Goal: Task Accomplishment & Management: Complete application form

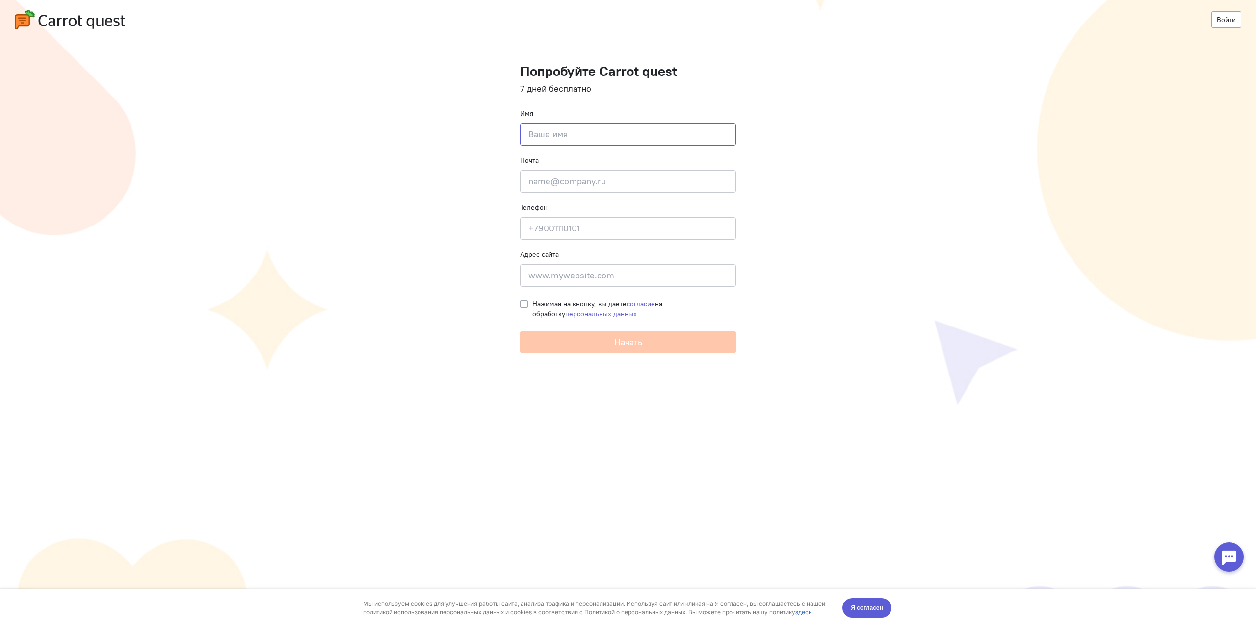
click at [550, 136] on input at bounding box center [628, 134] width 216 height 23
click at [576, 137] on input at bounding box center [628, 134] width 216 height 23
type input "[PERSON_NAME]"
click at [565, 180] on input "email" at bounding box center [628, 181] width 216 height 23
paste input "[PERSON_NAME][EMAIL_ADDRESS][DOMAIN_NAME]"
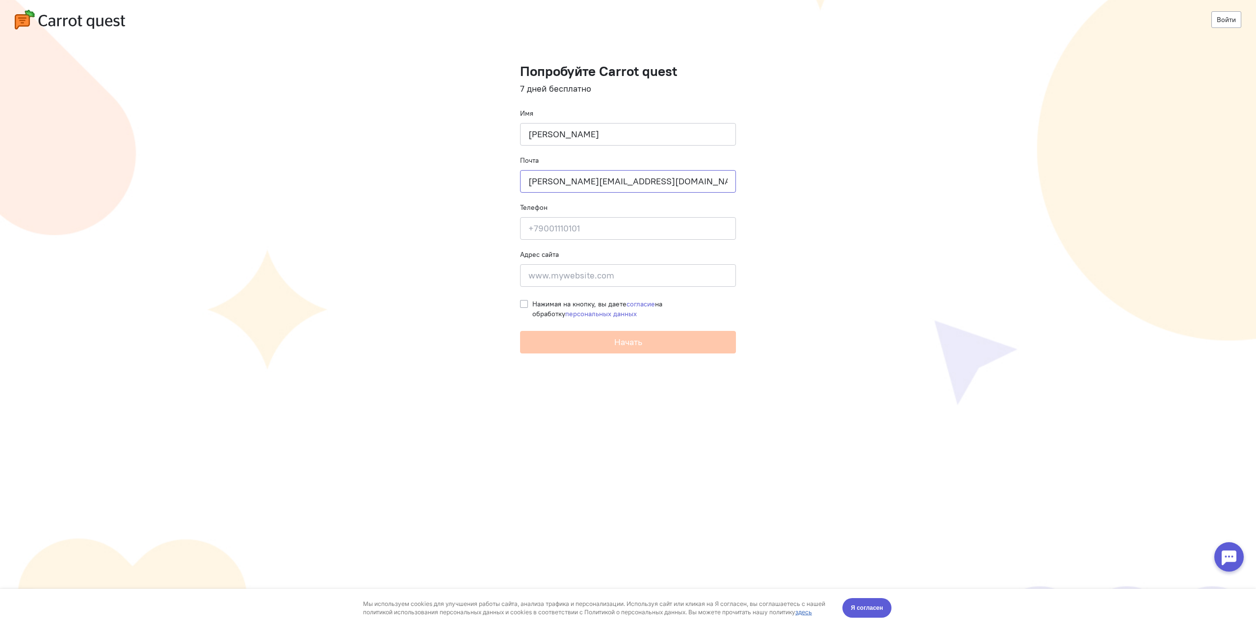
type input "[PERSON_NAME][EMAIL_ADDRESS][DOMAIN_NAME]"
click at [559, 228] on input at bounding box center [628, 228] width 216 height 23
type input "[PHONE_NUMBER]"
drag, startPoint x: 579, startPoint y: 282, endPoint x: 575, endPoint y: 286, distance: 5.9
click at [577, 283] on input at bounding box center [628, 275] width 216 height 23
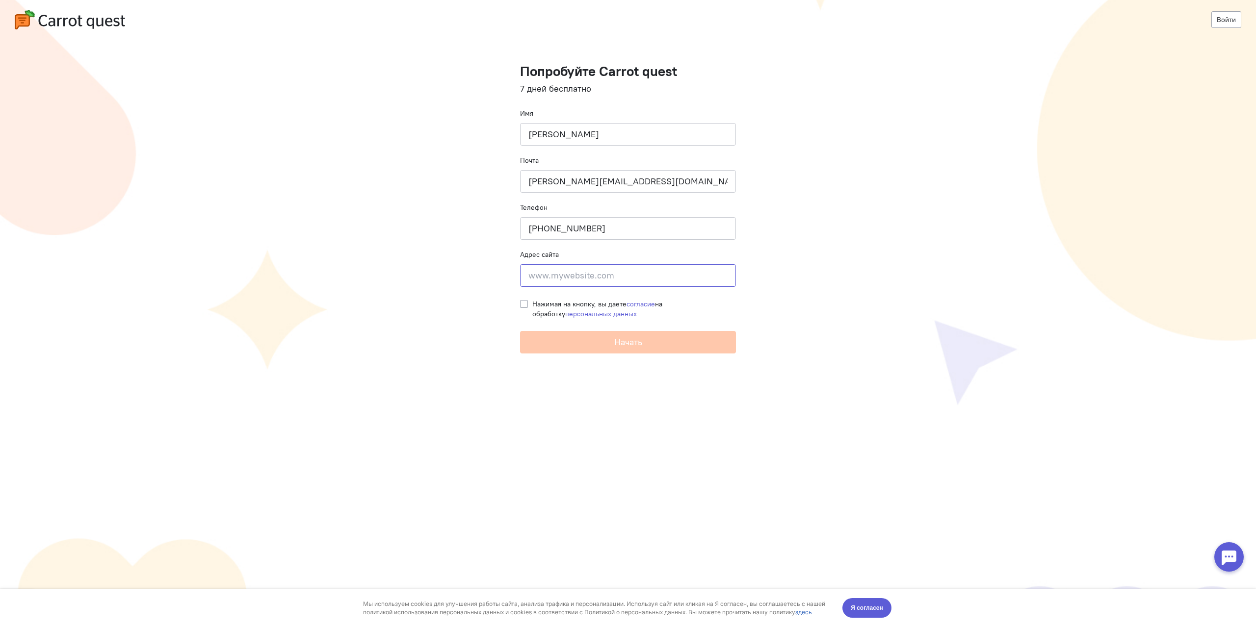
paste input "[URL][DOMAIN_NAME]"
type input "[URL][DOMAIN_NAME]"
click at [532, 305] on label "Нажимая на кнопку, вы даете согласие на обработку персональных данных" at bounding box center [634, 309] width 204 height 20
click at [523, 305] on input "Нажимая на кнопку, вы даете согласие на обработку персональных данных" at bounding box center [524, 303] width 8 height 9
checkbox input "true"
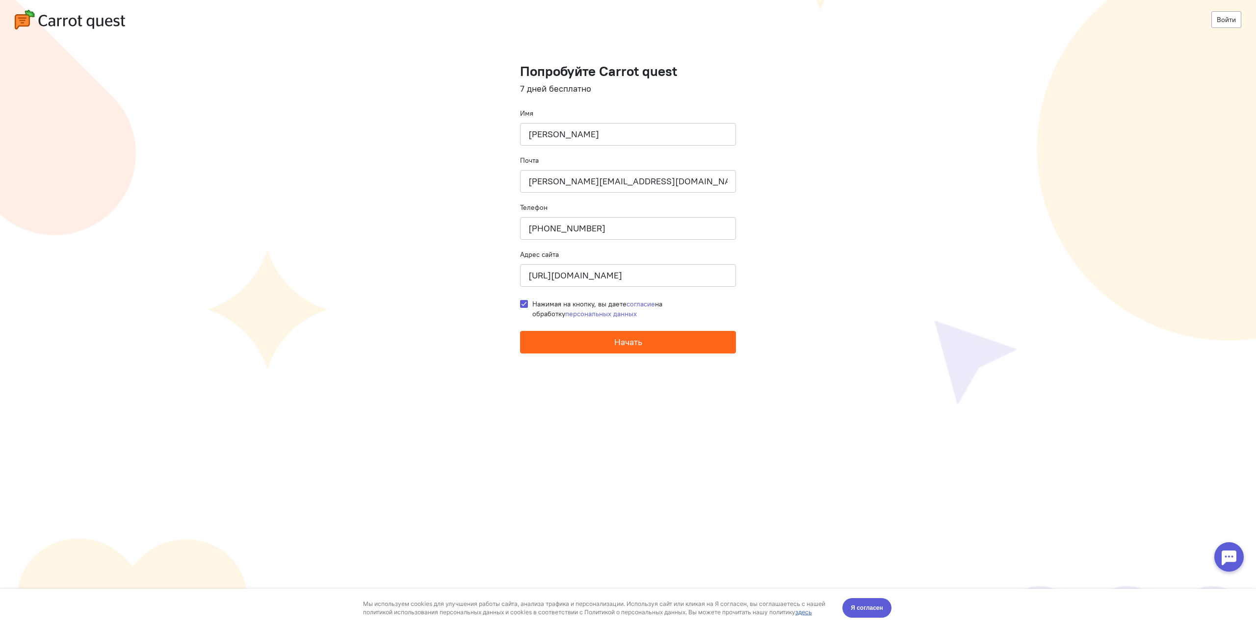
click at [581, 341] on button "Начать" at bounding box center [628, 342] width 216 height 23
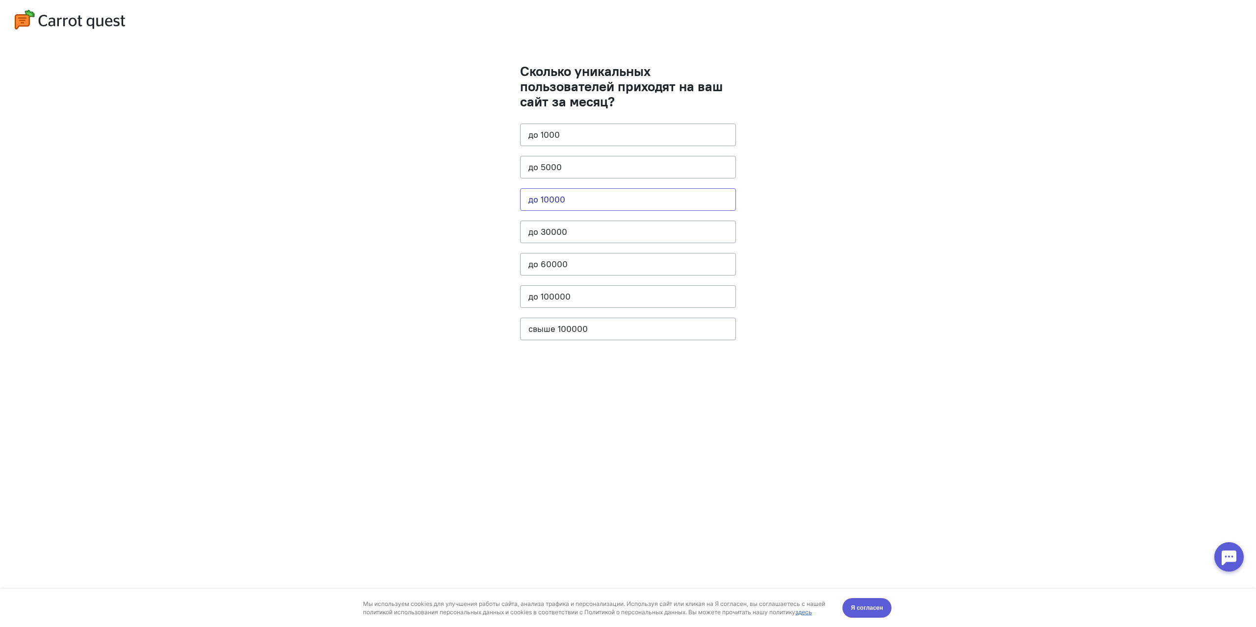
click at [572, 199] on button "до 10000" at bounding box center [628, 199] width 216 height 23
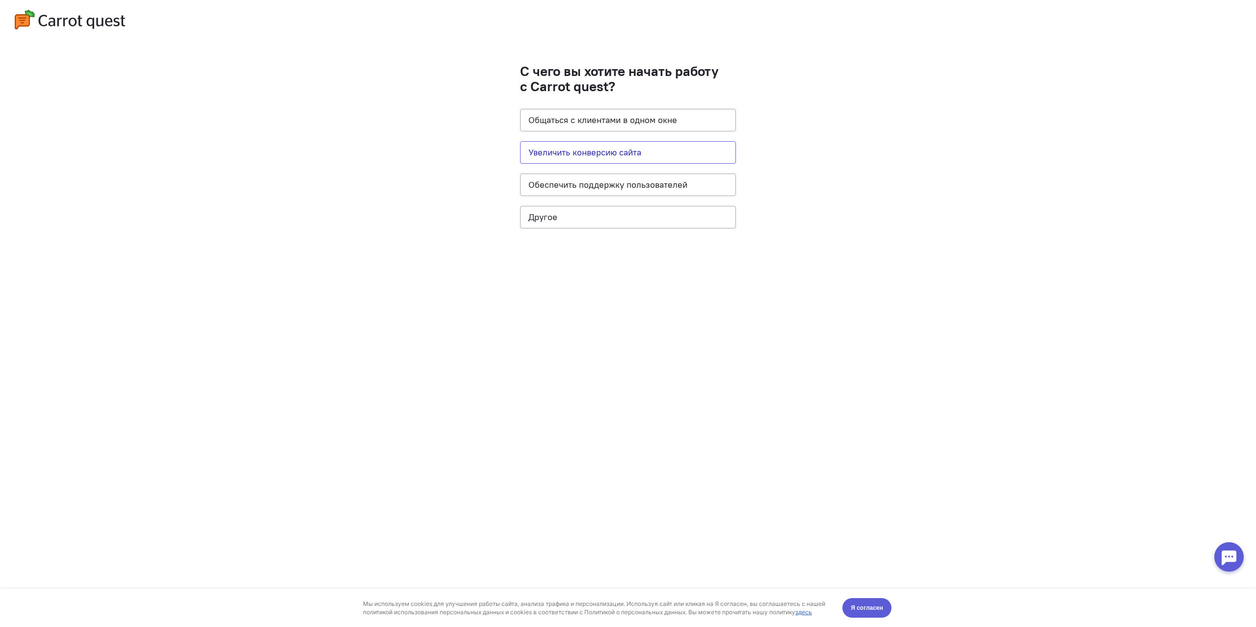
click at [681, 154] on button "Увеличить конверсию сайта" at bounding box center [628, 152] width 216 height 23
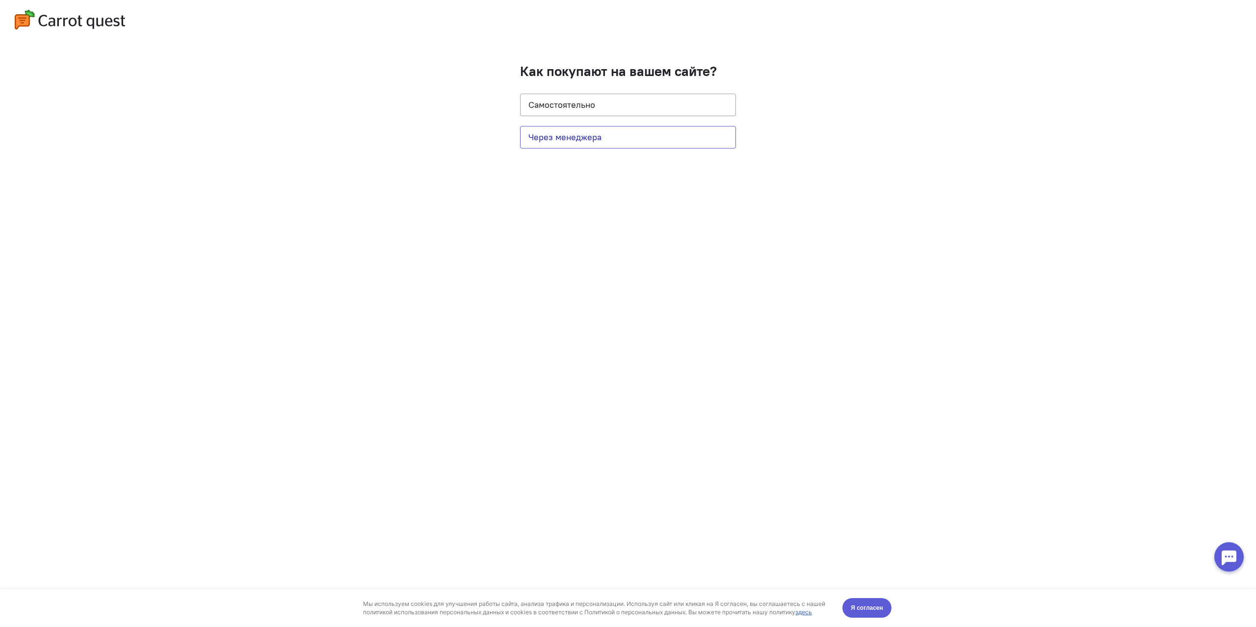
click at [622, 142] on button "Через менеджера" at bounding box center [628, 137] width 216 height 23
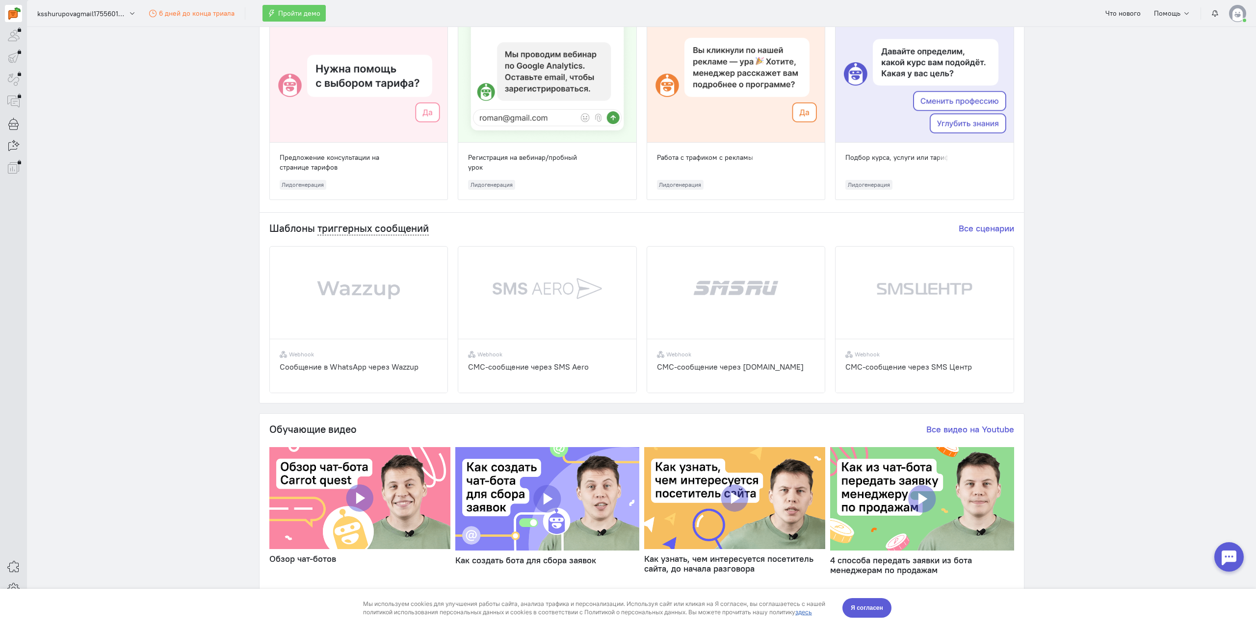
scroll to position [313, 0]
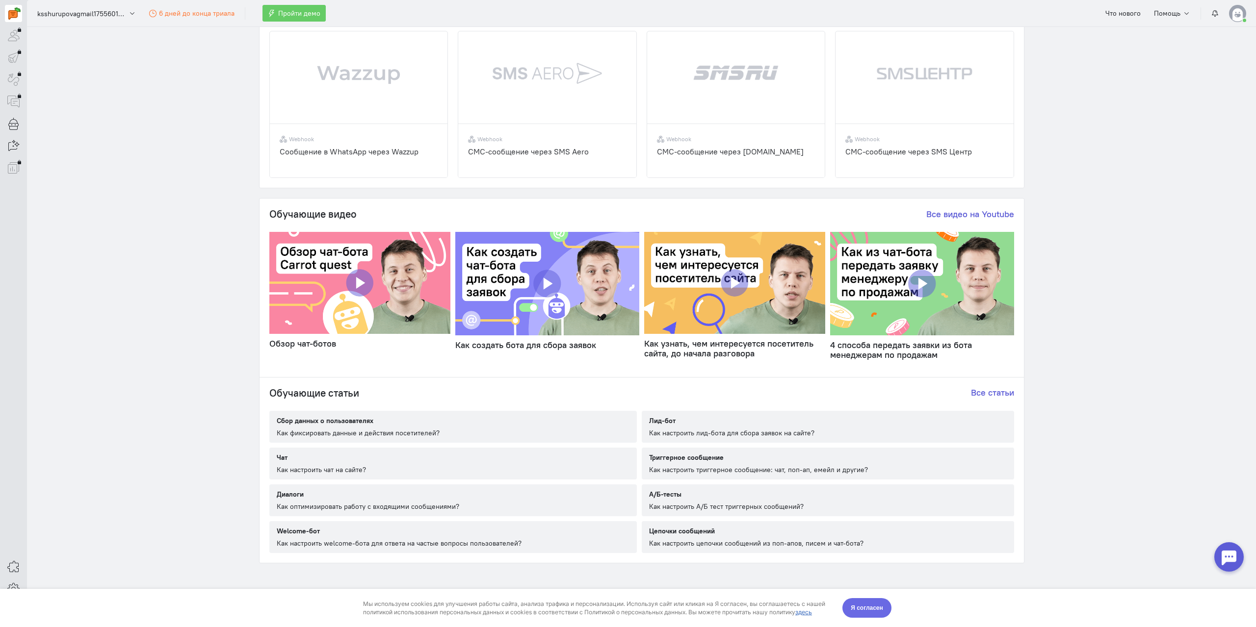
drag, startPoint x: 869, startPoint y: 608, endPoint x: 872, endPoint y: 1172, distance: 564.1
click at [869, 608] on span "Я согласен" at bounding box center [867, 608] width 32 height 10
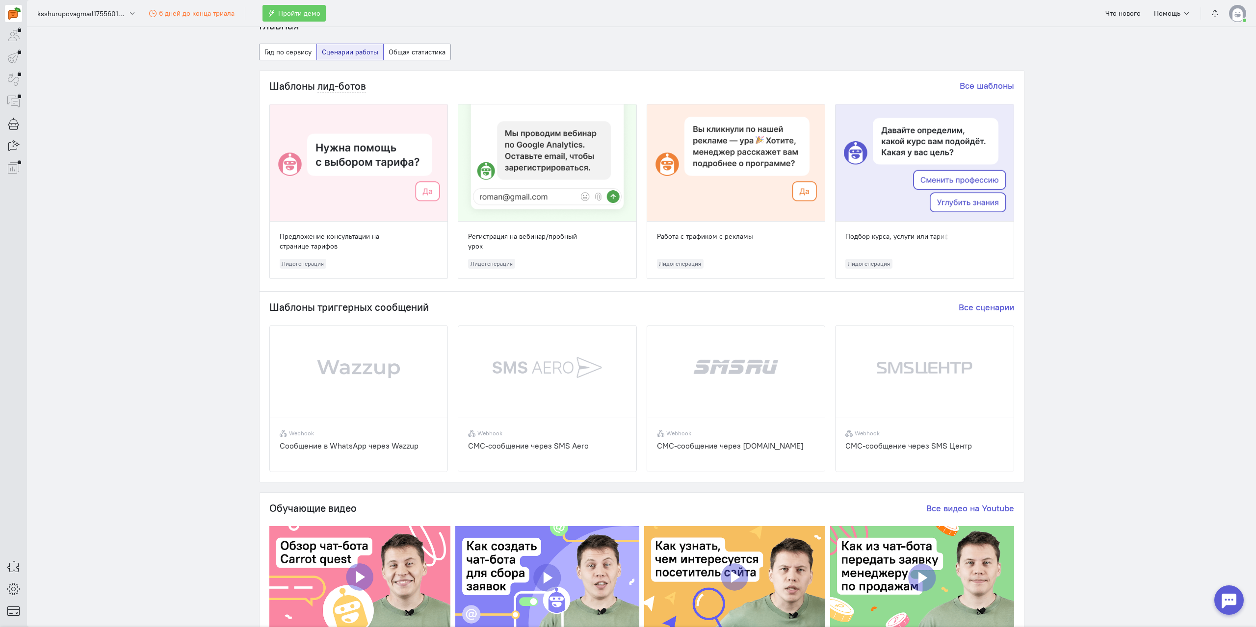
scroll to position [0, 0]
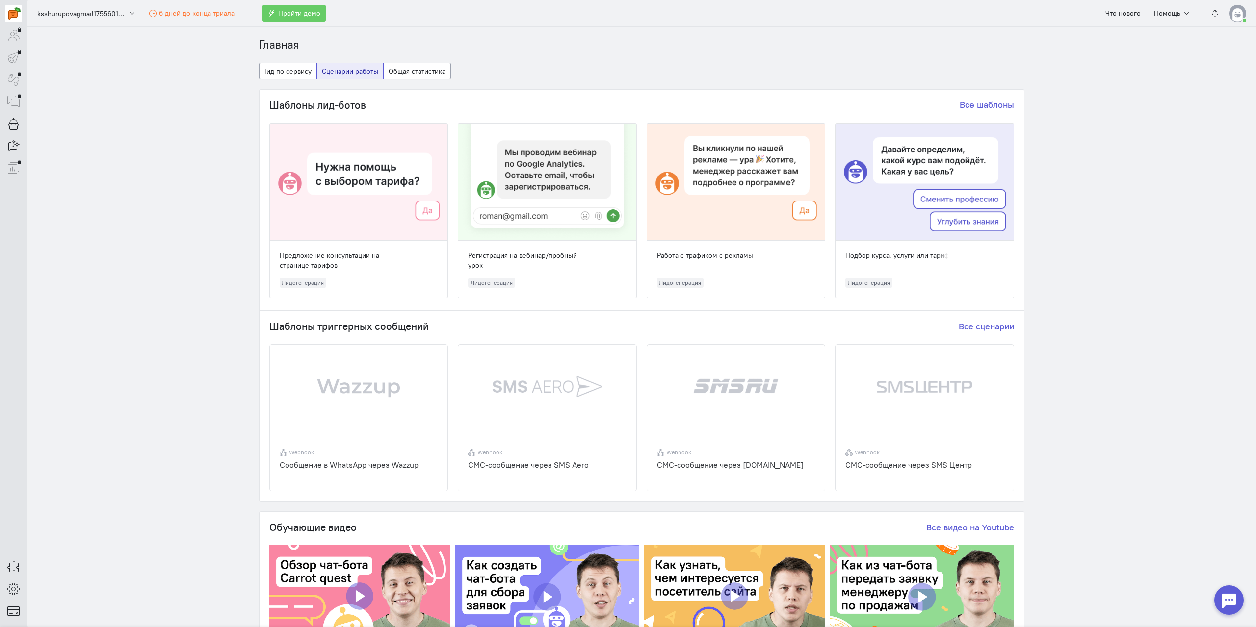
click at [368, 193] on div at bounding box center [359, 182] width 178 height 117
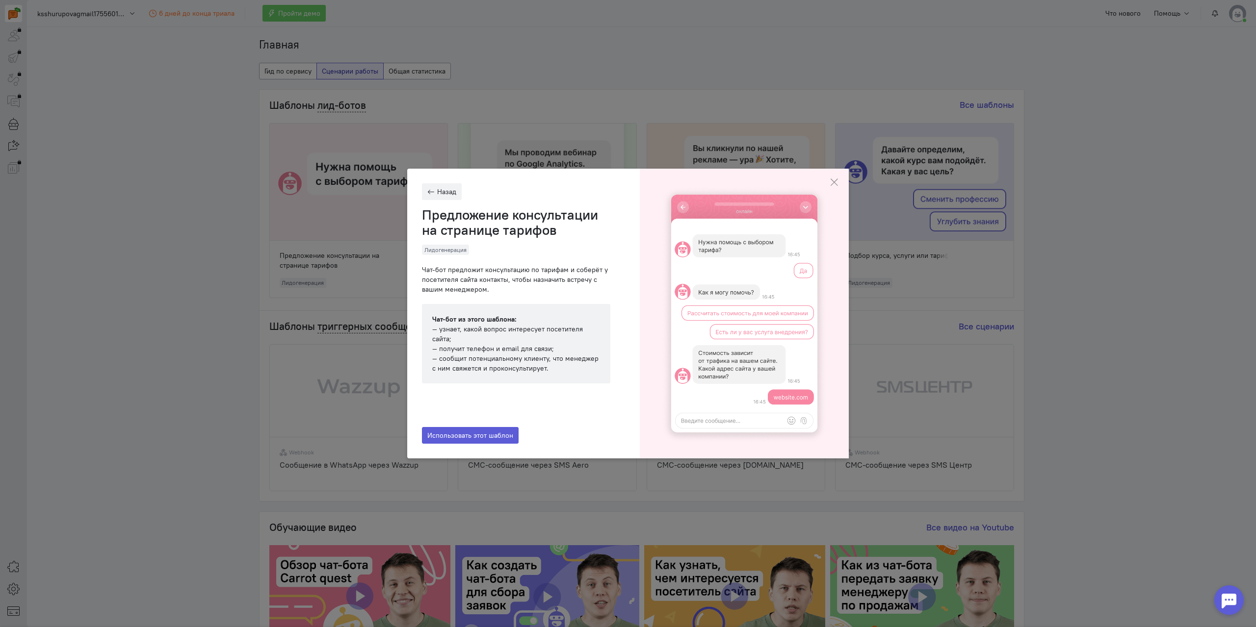
click at [571, 136] on ngb-modal-window "Назад Предложение консультации на странице тарифов Лидогенерация Чат-бот предло…" at bounding box center [628, 313] width 1256 height 627
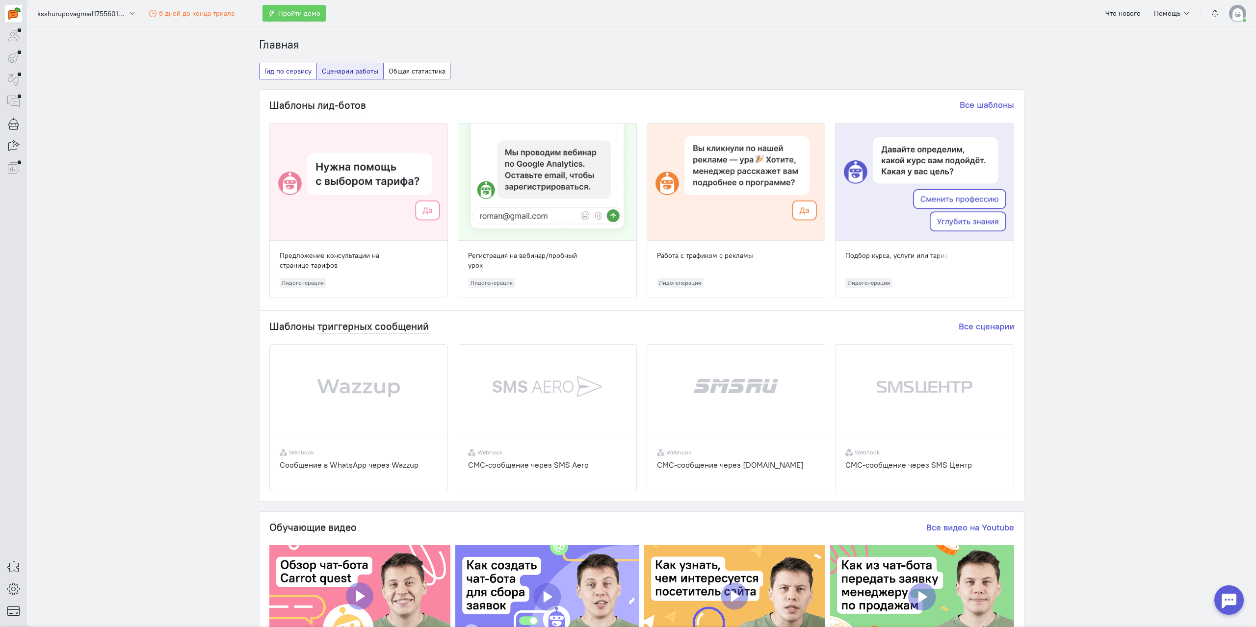
click at [280, 71] on button "Гид по сервису" at bounding box center [288, 71] width 58 height 17
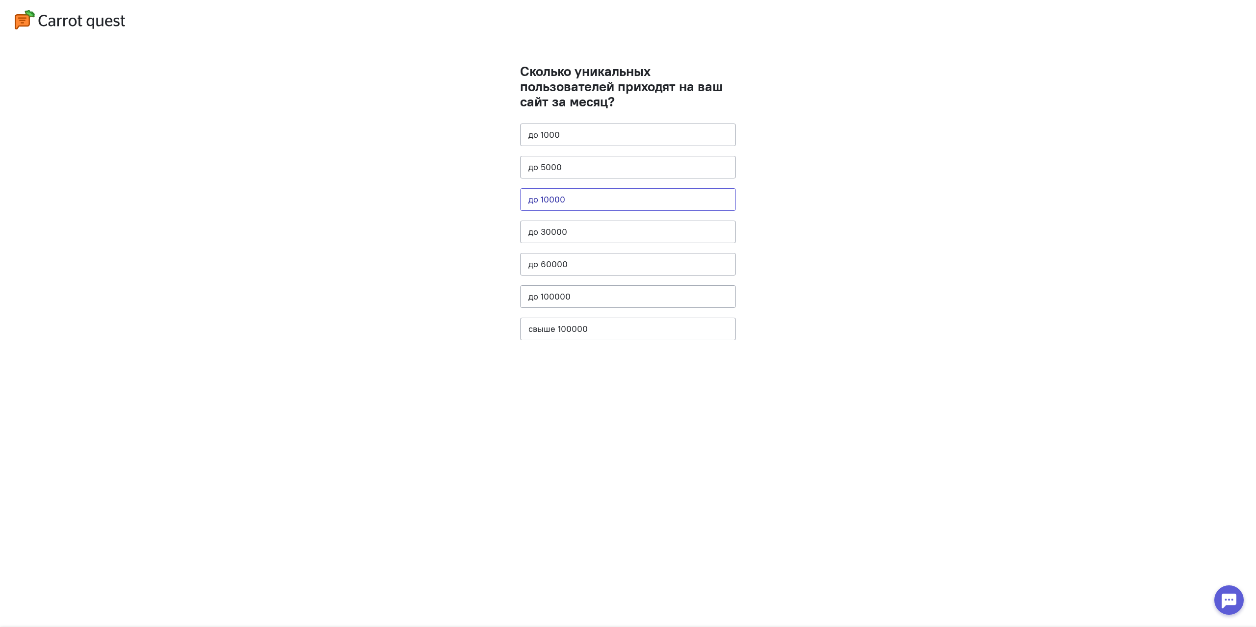
click at [568, 203] on button "до 10000" at bounding box center [628, 199] width 216 height 23
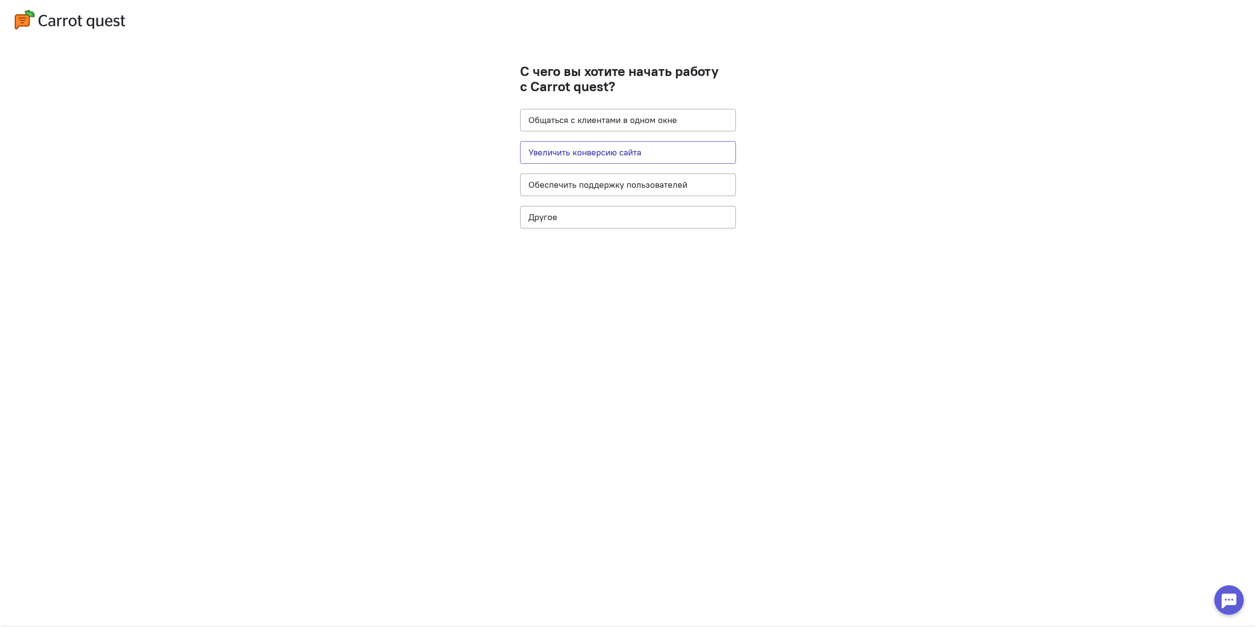
click at [634, 158] on button "Увеличить конверсию сайта" at bounding box center [628, 152] width 216 height 23
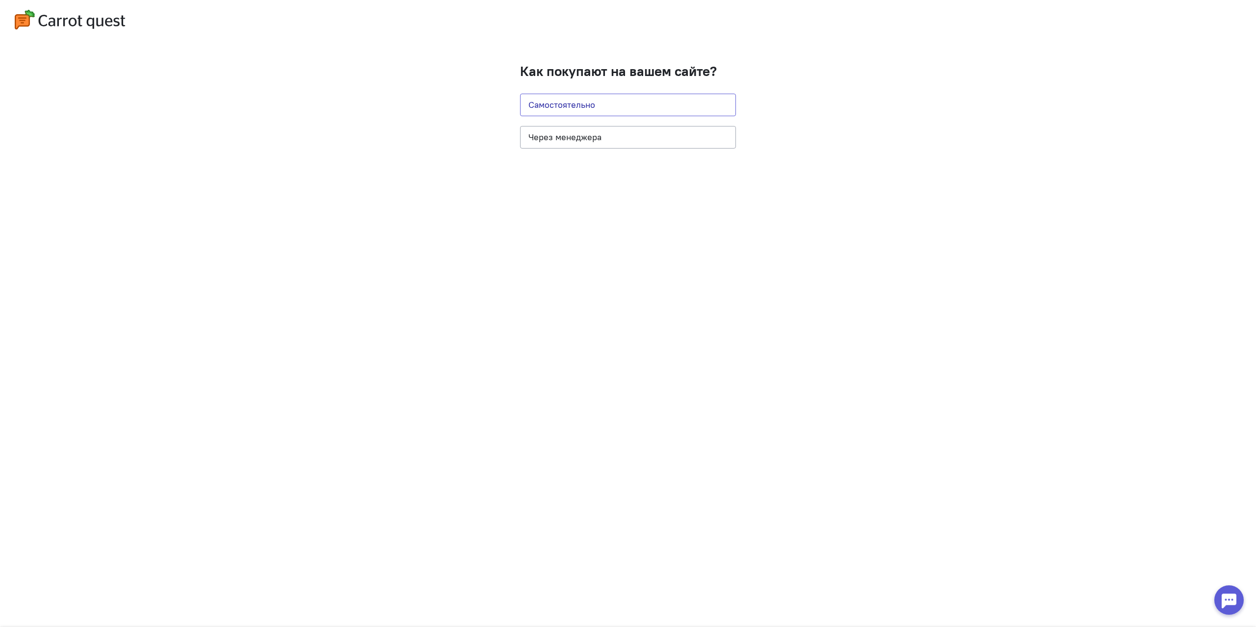
click at [597, 106] on button "Самостоятельно" at bounding box center [628, 105] width 216 height 23
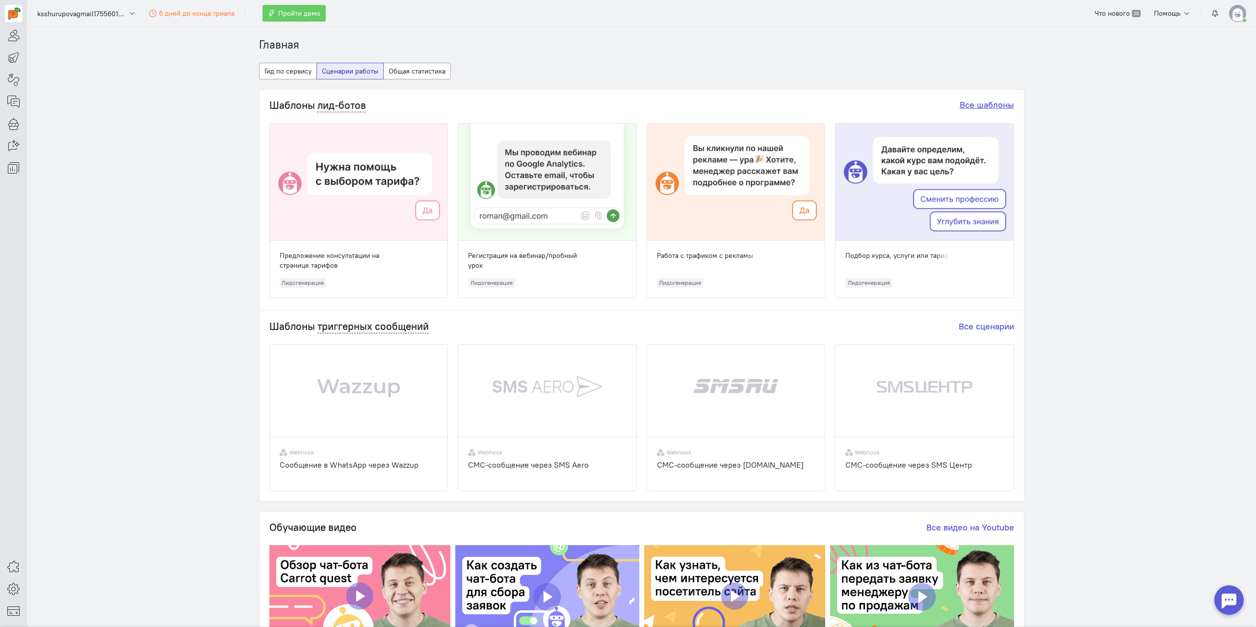
click at [975, 108] on link "Все шаблоны" at bounding box center [987, 104] width 54 height 11
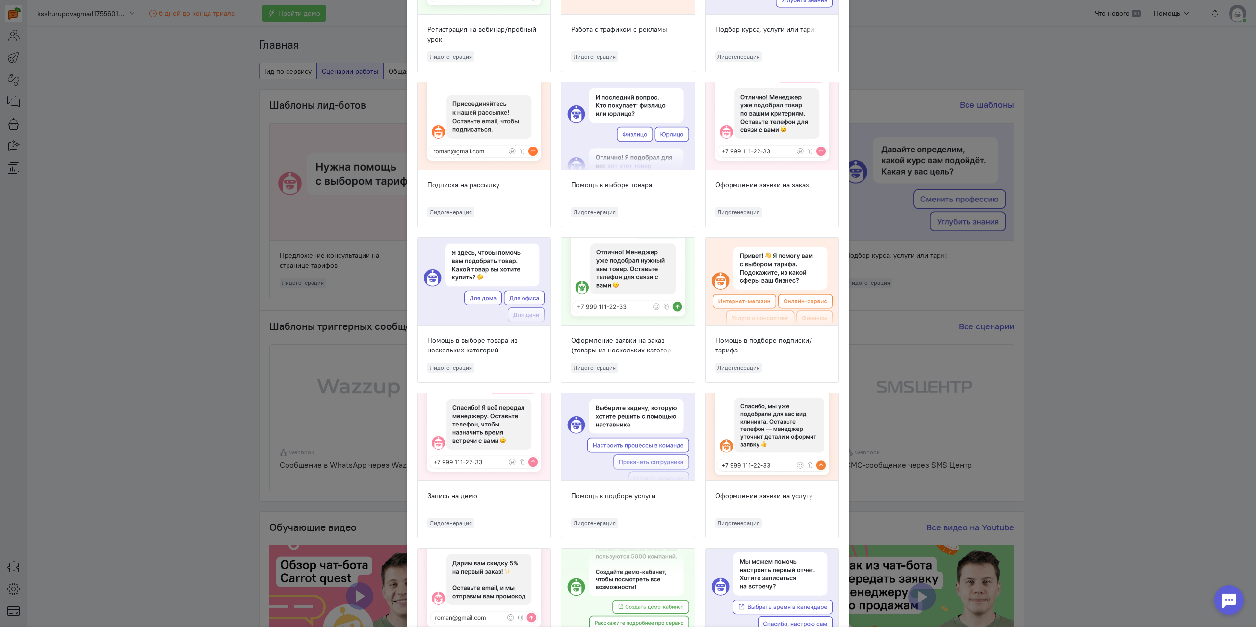
scroll to position [295, 0]
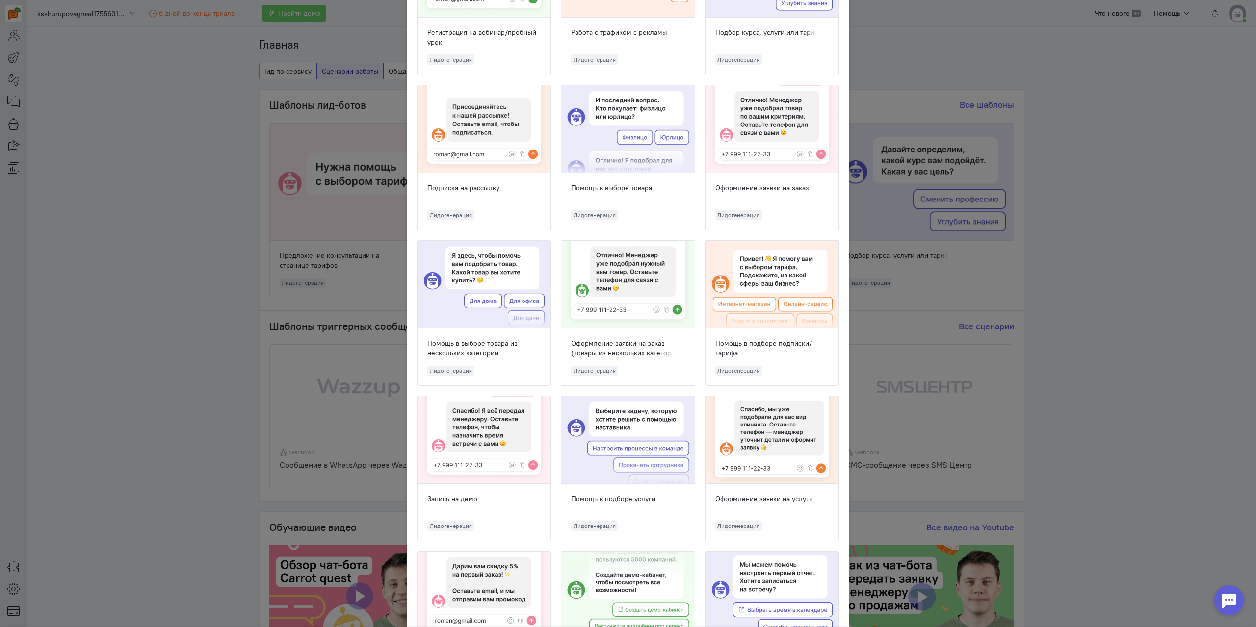
click at [634, 296] on div at bounding box center [627, 285] width 133 height 88
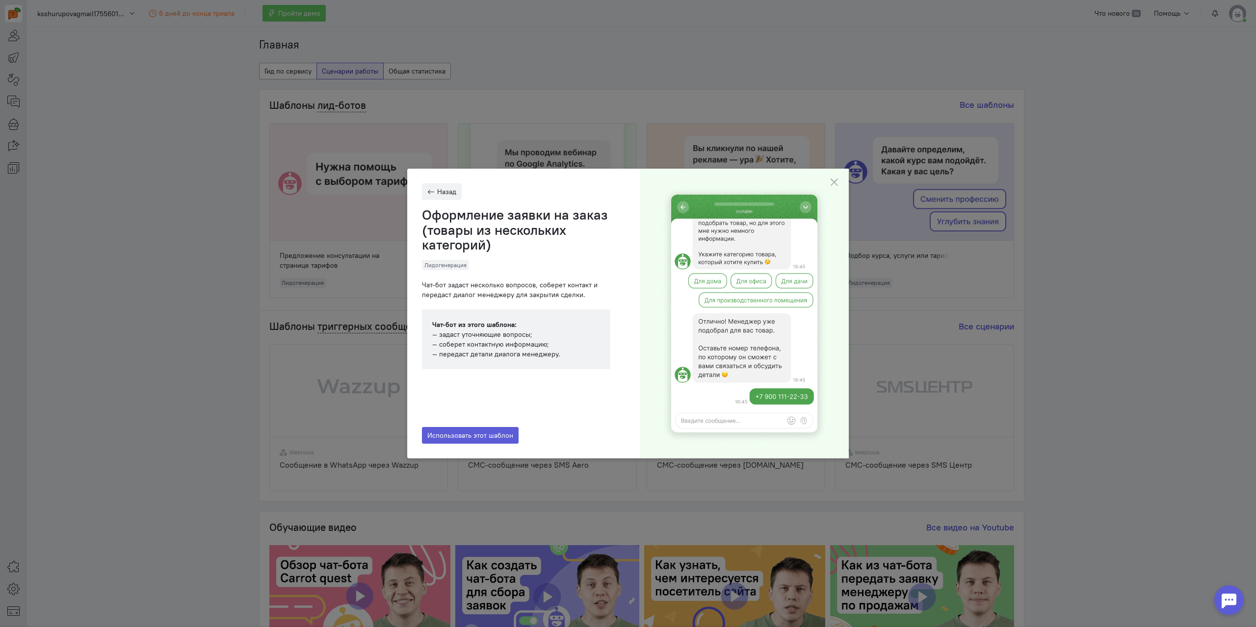
click at [839, 178] on cq-close-active-modal-feature at bounding box center [833, 183] width 29 height 28
click at [833, 182] on icon "button" at bounding box center [834, 183] width 10 height 10
